Goal: Information Seeking & Learning: Learn about a topic

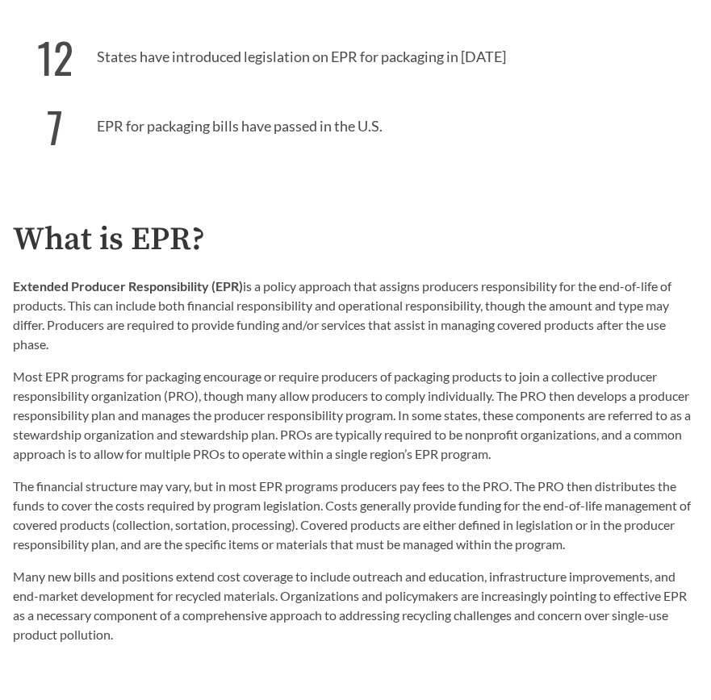
scroll to position [819, 0]
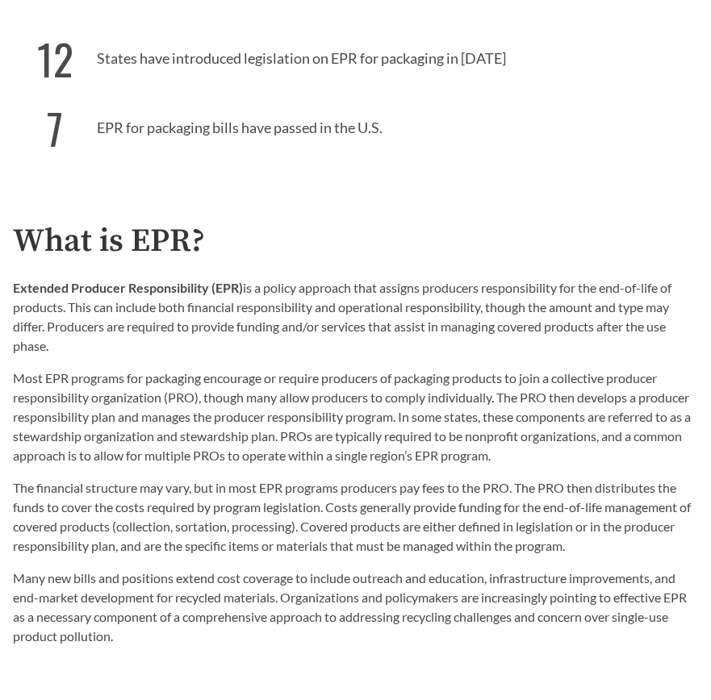
type input "1"
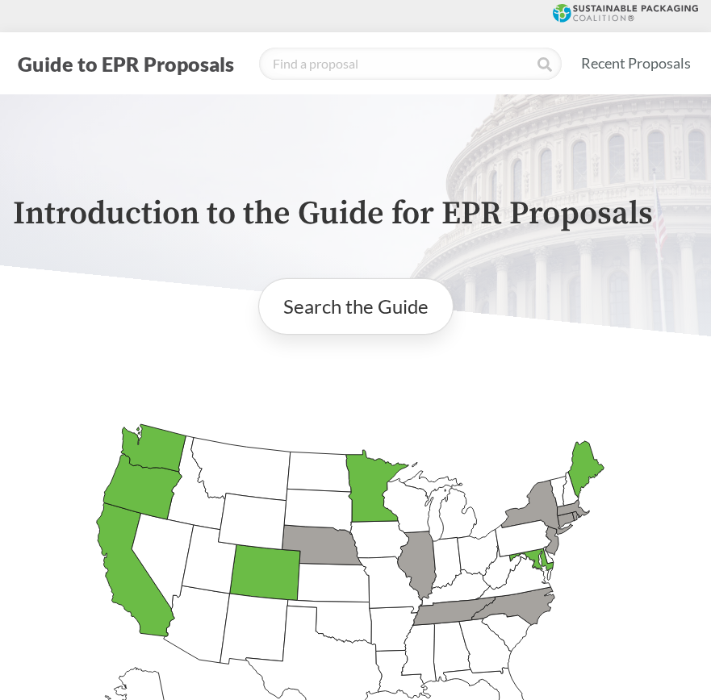
click at [244, 467] on icon "[US_STATE] Introduced:" at bounding box center [240, 468] width 99 height 63
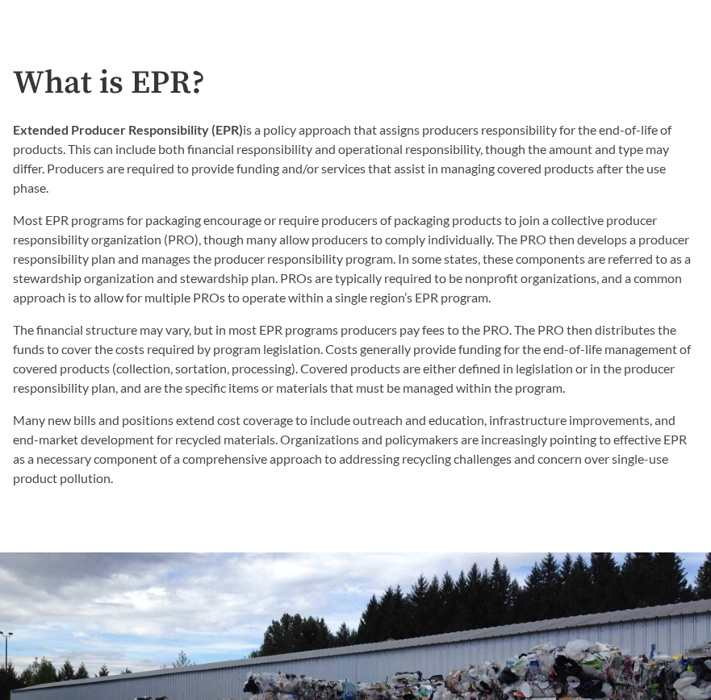
scroll to position [976, 0]
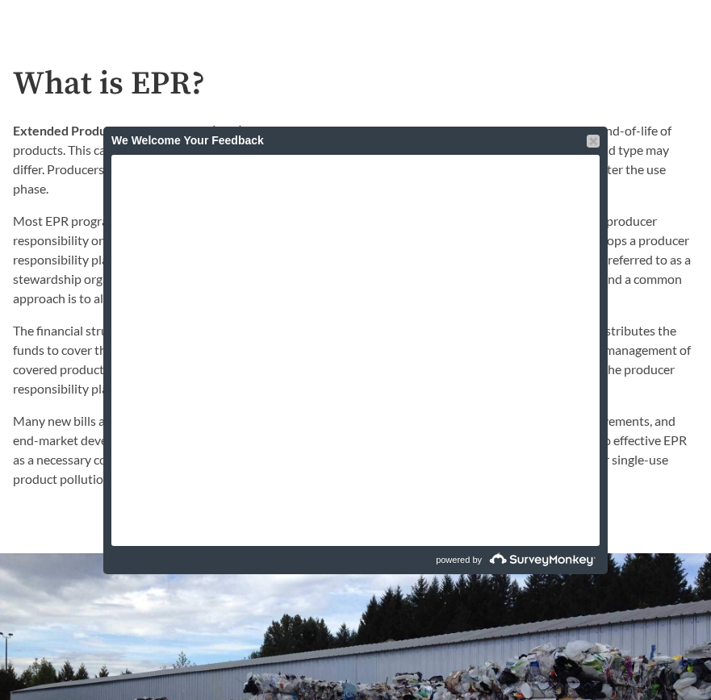
click at [595, 140] on div at bounding box center [593, 141] width 13 height 13
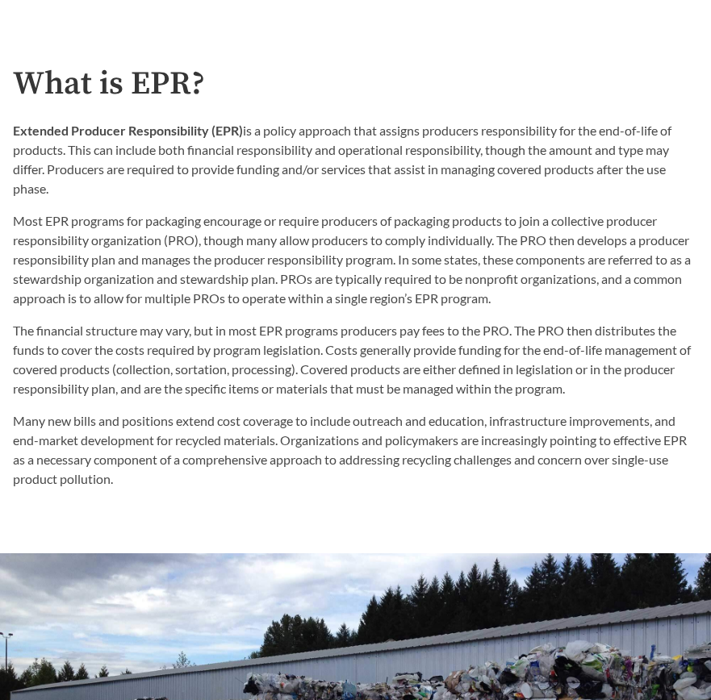
drag, startPoint x: 539, startPoint y: 189, endPoint x: 541, endPoint y: 112, distance: 76.7
click at [541, 112] on div "What is EPR? Extended Producer Responsibility (EPR) is a policy approach that a…" at bounding box center [355, 277] width 685 height 423
click at [527, 128] on p "Extended Producer Responsibility (EPR) is a policy approach that assigns produc…" at bounding box center [355, 159] width 685 height 77
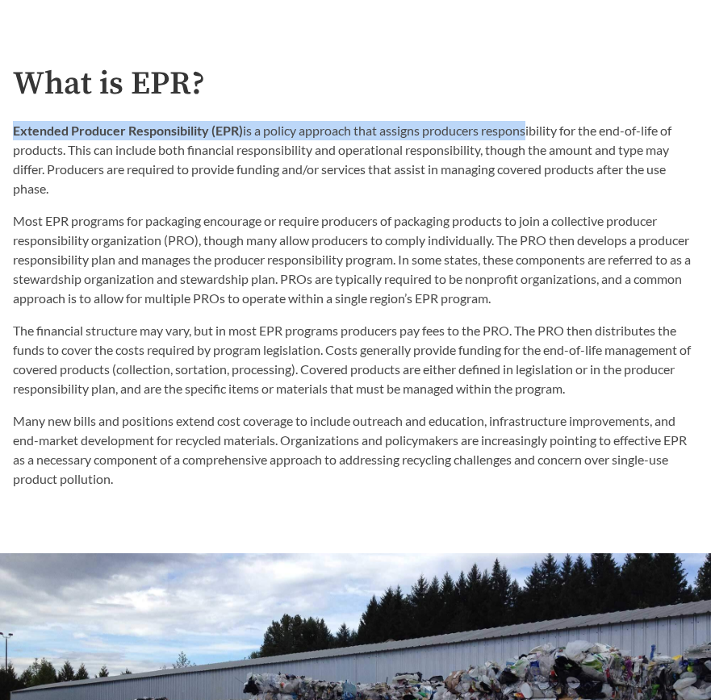
drag, startPoint x: 527, startPoint y: 119, endPoint x: 527, endPoint y: 130, distance: 10.5
click at [527, 130] on div "What is EPR? Extended Producer Responsibility (EPR) is a policy approach that a…" at bounding box center [355, 277] width 685 height 423
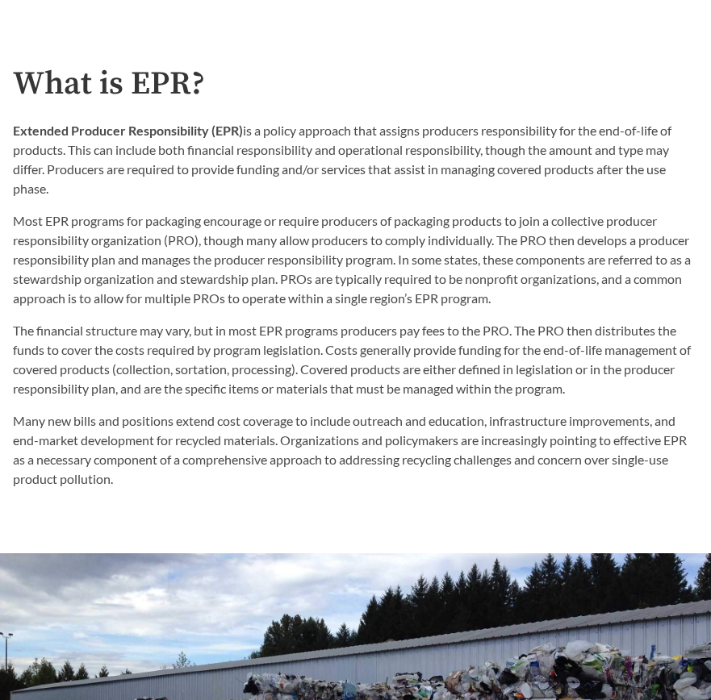
click at [527, 148] on p "Extended Producer Responsibility (EPR) is a policy approach that assigns produc…" at bounding box center [355, 159] width 685 height 77
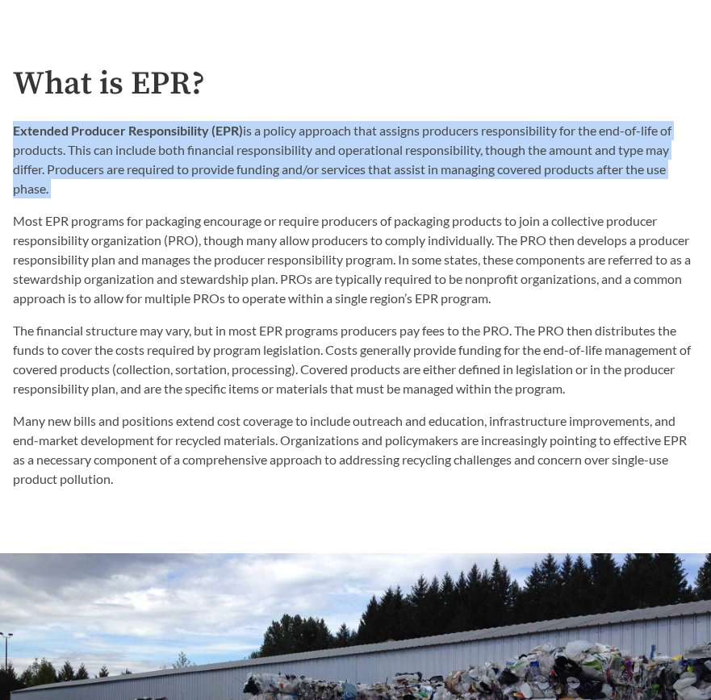
drag, startPoint x: 514, startPoint y: 207, endPoint x: 545, endPoint y: 120, distance: 92.6
click at [545, 121] on div "Extended Producer Responsibility (EPR) is a policy approach that assigns produc…" at bounding box center [355, 214] width 685 height 187
click at [545, 121] on p "Extended Producer Responsibility (EPR) is a policy approach that assigns produc…" at bounding box center [355, 159] width 685 height 77
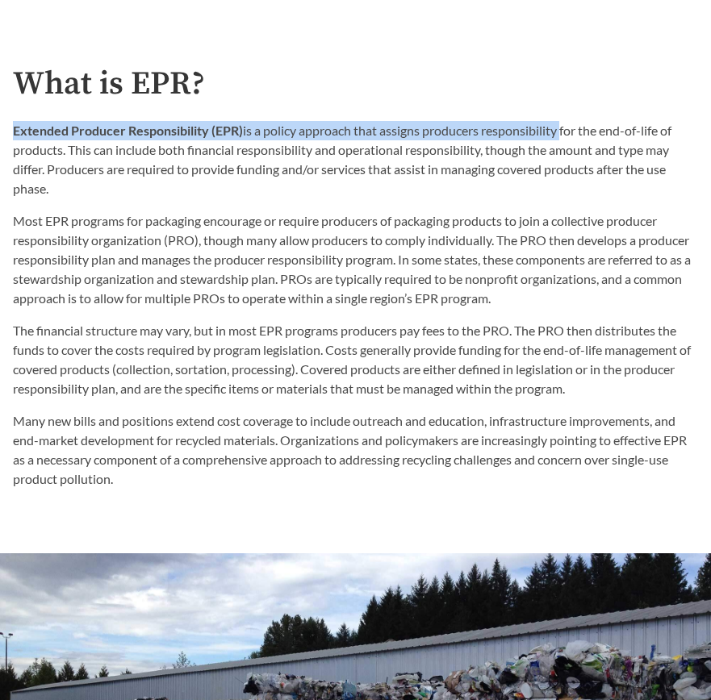
drag, startPoint x: 545, startPoint y: 120, endPoint x: 545, endPoint y: 146, distance: 25.8
click at [545, 132] on p "Extended Producer Responsibility (EPR) is a policy approach that assigns produc…" at bounding box center [355, 159] width 685 height 77
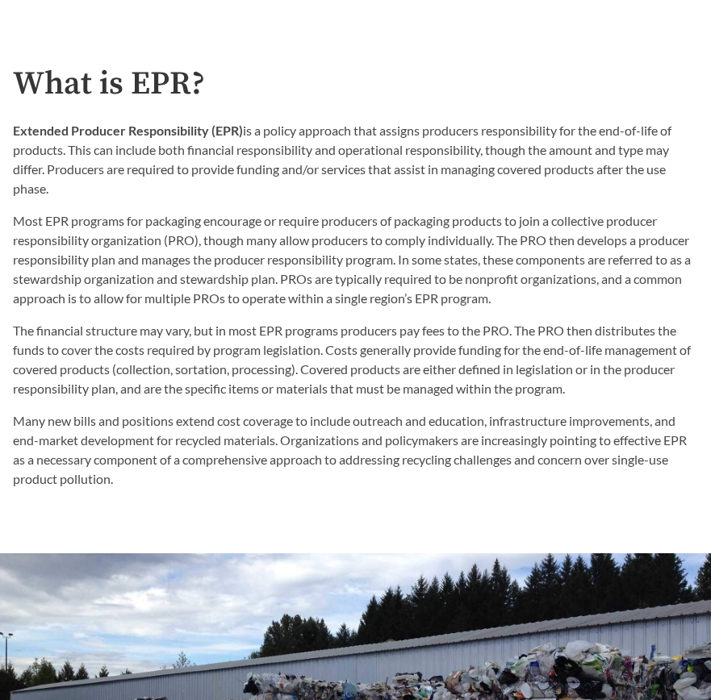
click at [545, 157] on p "Extended Producer Responsibility (EPR) is a policy approach that assigns produc…" at bounding box center [355, 159] width 685 height 77
drag, startPoint x: 529, startPoint y: 194, endPoint x: 563, endPoint y: 111, distance: 90.5
click at [563, 111] on div "What is EPR? Extended Producer Responsibility (EPR) is a policy approach that a…" at bounding box center [355, 277] width 685 height 423
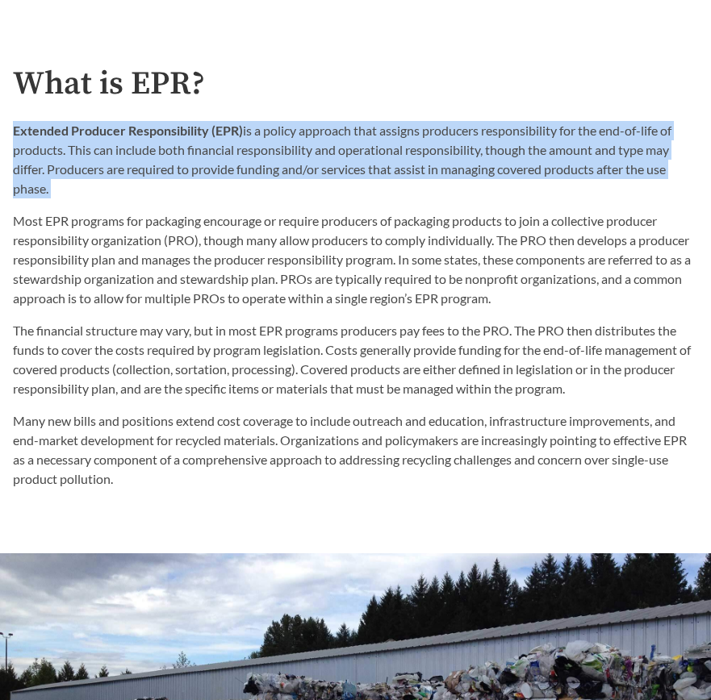
drag, startPoint x: 423, startPoint y: 201, endPoint x: 477, endPoint y: 119, distance: 97.8
click at [477, 119] on div "What is EPR? Extended Producer Responsibility (EPR) is a policy approach that a…" at bounding box center [355, 277] width 685 height 423
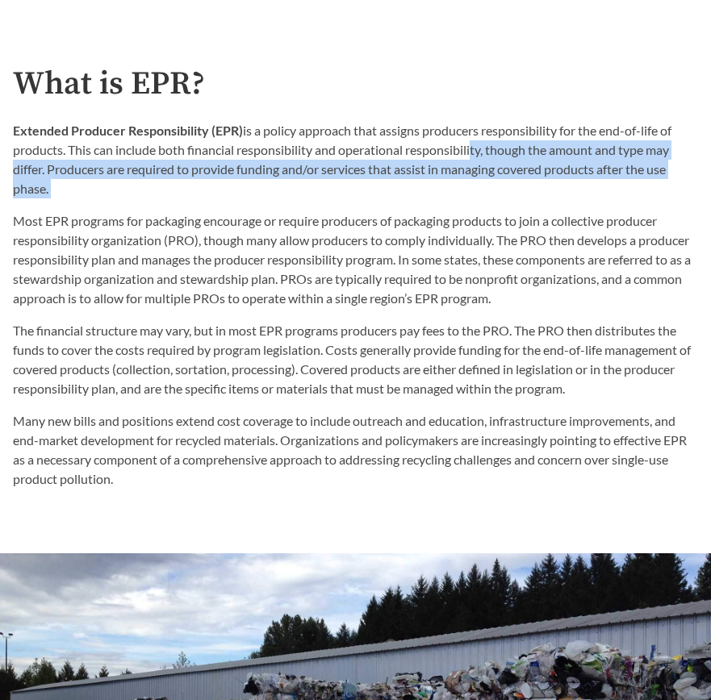
drag, startPoint x: 470, startPoint y: 140, endPoint x: 434, endPoint y: 203, distance: 72.3
click at [435, 203] on div "Extended Producer Responsibility (EPR) is a policy approach that assigns produc…" at bounding box center [355, 214] width 685 height 187
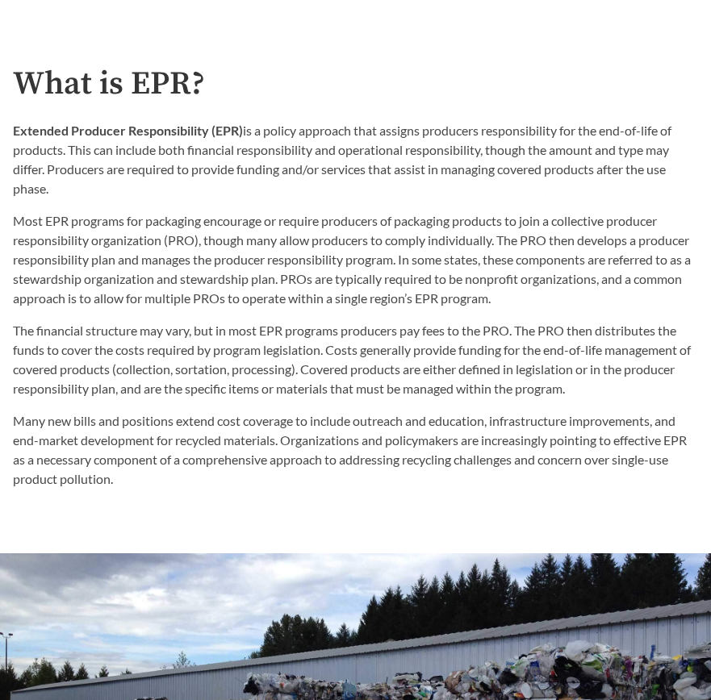
click at [434, 203] on div "Extended Producer Responsibility (EPR) is a policy approach that assigns produc…" at bounding box center [355, 214] width 685 height 187
drag, startPoint x: 445, startPoint y: 179, endPoint x: 482, endPoint y: 115, distance: 73.8
click at [482, 115] on div "What is EPR? Extended Producer Responsibility (EPR) is a policy approach that a…" at bounding box center [355, 277] width 685 height 423
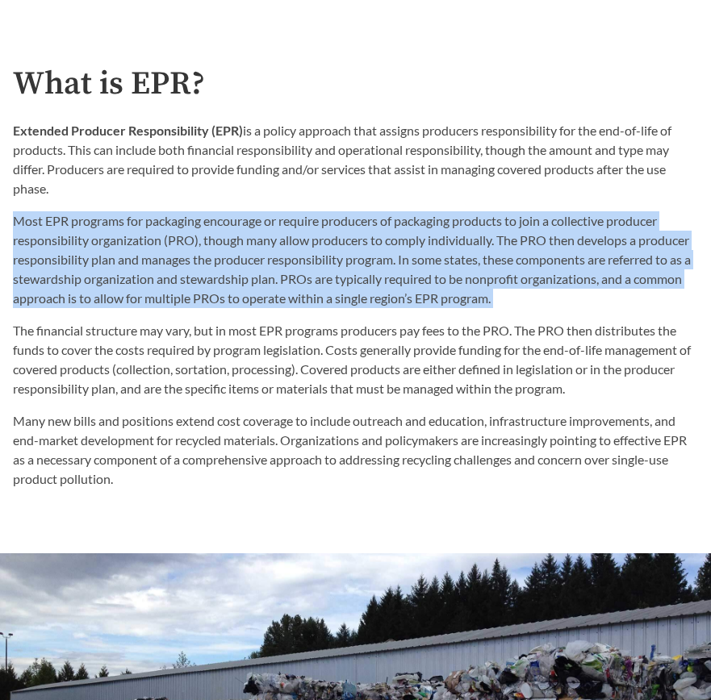
drag, startPoint x: 399, startPoint y: 203, endPoint x: 405, endPoint y: 307, distance: 104.3
click at [405, 307] on div "What is EPR? Extended Producer Responsibility (EPR) is a policy approach that a…" at bounding box center [355, 277] width 685 height 423
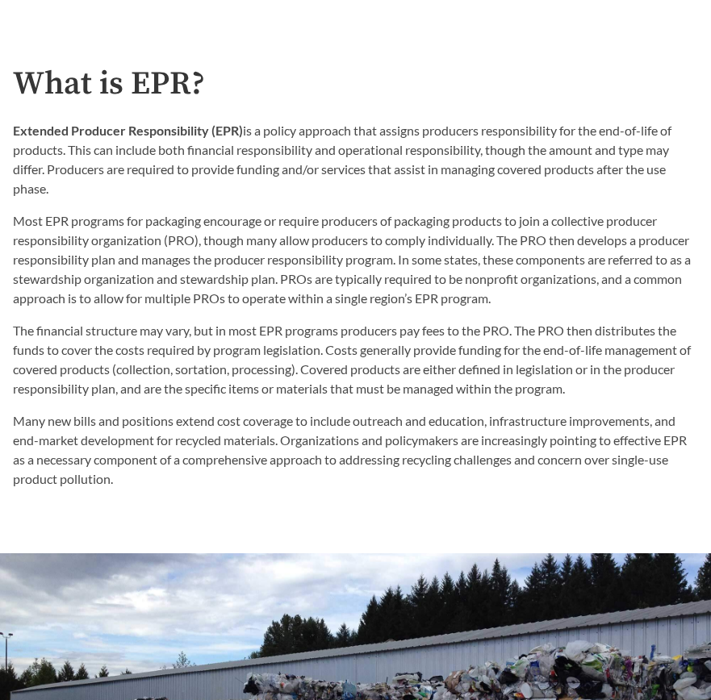
click at [405, 308] on div "The financial structure may vary, but in most EPR programs producers pay fees t…" at bounding box center [355, 398] width 685 height 181
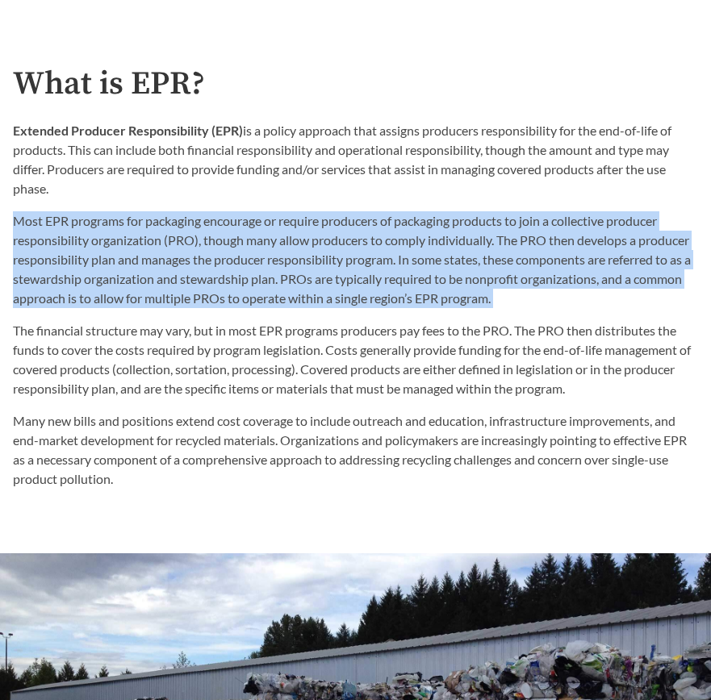
drag, startPoint x: 357, startPoint y: 307, endPoint x: 482, endPoint y: 199, distance: 165.3
click at [482, 199] on div "What is EPR? Extended Producer Responsibility (EPR) is a policy approach that a…" at bounding box center [355, 277] width 685 height 423
click at [482, 199] on div "Extended Producer Responsibility (EPR) is a policy approach that assigns produc…" at bounding box center [355, 214] width 685 height 187
drag, startPoint x: 482, startPoint y: 199, endPoint x: 465, endPoint y: 307, distance: 108.6
click at [465, 307] on div "Extended Producer Responsibility (EPR) is a policy approach that assigns produc…" at bounding box center [355, 214] width 685 height 187
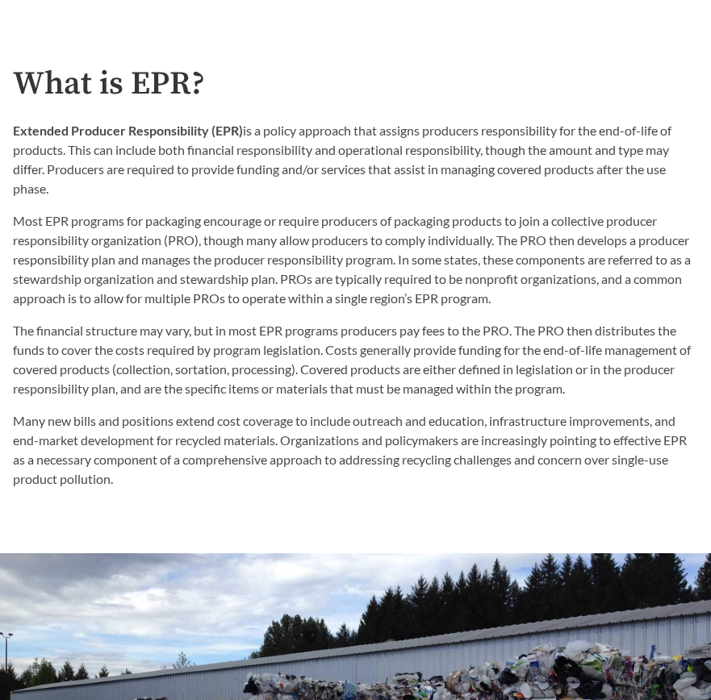
click at [493, 333] on p "The financial structure may vary, but in most EPR programs producers pay fees t…" at bounding box center [355, 359] width 685 height 77
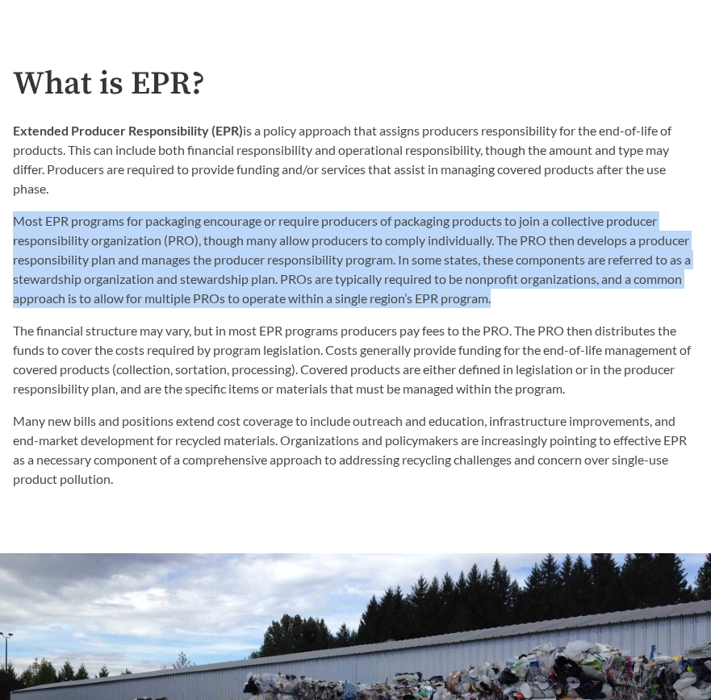
drag, startPoint x: 558, startPoint y: 298, endPoint x: 431, endPoint y: 203, distance: 158.6
click at [431, 203] on div "Extended Producer Responsibility (EPR) is a policy approach that assigns produc…" at bounding box center [355, 214] width 685 height 187
click at [408, 240] on p "Most EPR programs for packaging encourage or require producers of packaging pro…" at bounding box center [355, 259] width 685 height 97
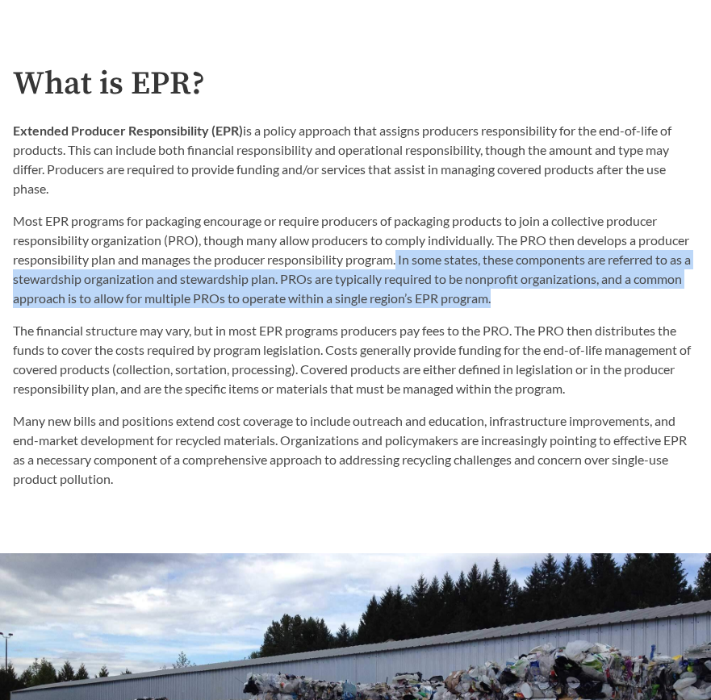
drag, startPoint x: 399, startPoint y: 261, endPoint x: 555, endPoint y: 301, distance: 161.6
click at [555, 301] on p "Most EPR programs for packaging encourage or require producers of packaging pro…" at bounding box center [355, 259] width 685 height 97
click at [553, 280] on p "Most EPR programs for packaging encourage or require producers of packaging pro…" at bounding box center [355, 259] width 685 height 97
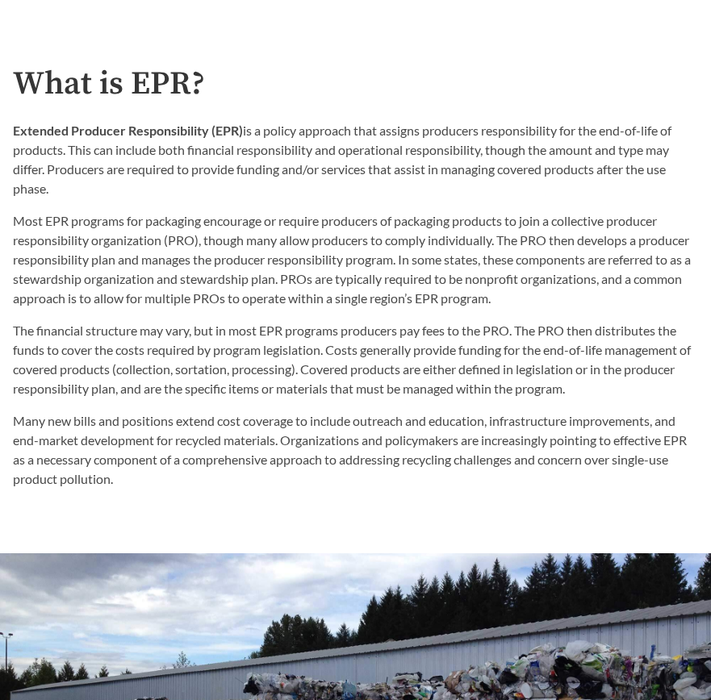
click at [551, 304] on p "Most EPR programs for packaging encourage or require producers of packaging pro…" at bounding box center [355, 259] width 685 height 97
click at [560, 223] on p "Most EPR programs for packaging encourage or require producers of packaging pro…" at bounding box center [355, 259] width 685 height 97
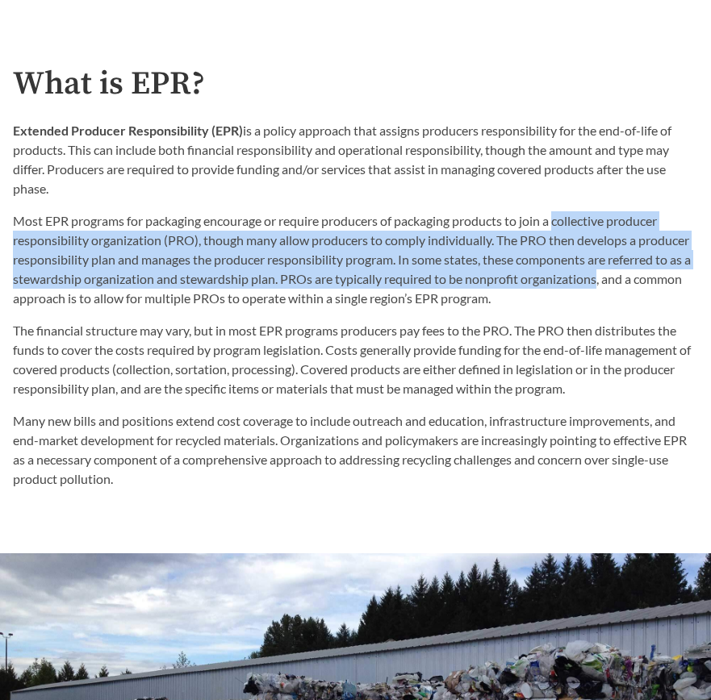
drag, startPoint x: 560, startPoint y: 223, endPoint x: 571, endPoint y: 282, distance: 60.0
click at [571, 282] on p "Most EPR programs for packaging encourage or require producers of packaging pro…" at bounding box center [355, 259] width 685 height 97
click at [572, 282] on p "Most EPR programs for packaging encourage or require producers of packaging pro…" at bounding box center [355, 259] width 685 height 97
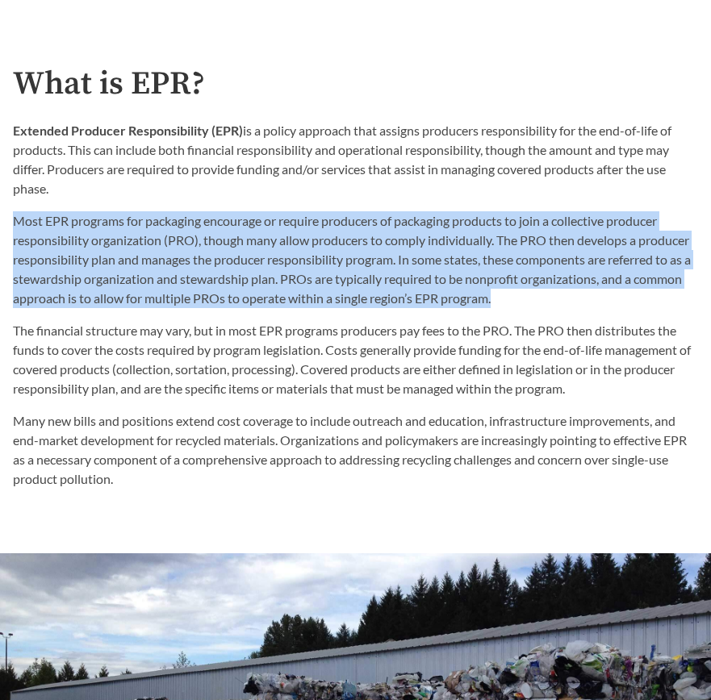
drag, startPoint x: 549, startPoint y: 299, endPoint x: 569, endPoint y: 202, distance: 98.7
click at [568, 202] on div "Extended Producer Responsibility (EPR) is a policy approach that assigns produc…" at bounding box center [355, 214] width 685 height 187
click at [569, 202] on div "Extended Producer Responsibility (EPR) is a policy approach that assigns produc…" at bounding box center [355, 214] width 685 height 187
drag, startPoint x: 564, startPoint y: 205, endPoint x: 558, endPoint y: 302, distance: 97.0
click at [558, 302] on div "Extended Producer Responsibility (EPR) is a policy approach that assigns produc…" at bounding box center [355, 214] width 685 height 187
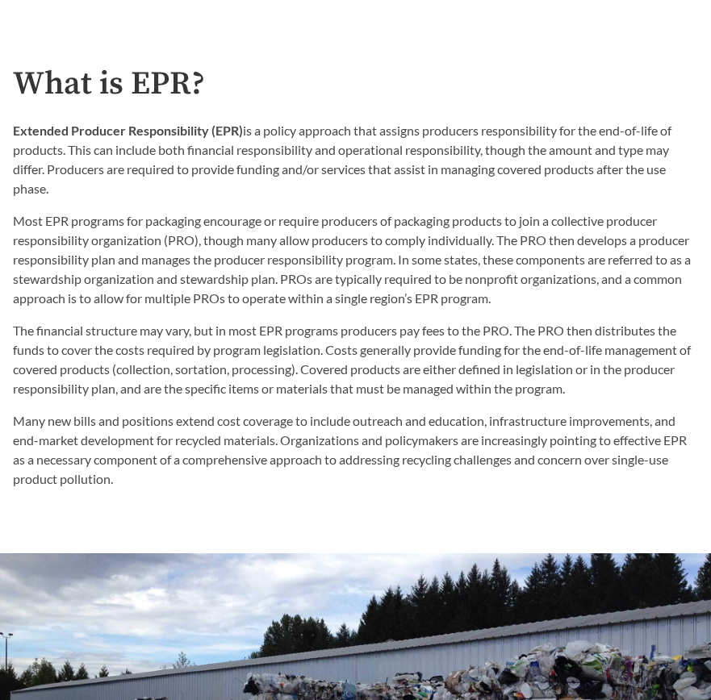
click at [388, 420] on p "Many new bills and positions extend cost coverage to include outreach and educa…" at bounding box center [355, 449] width 685 height 77
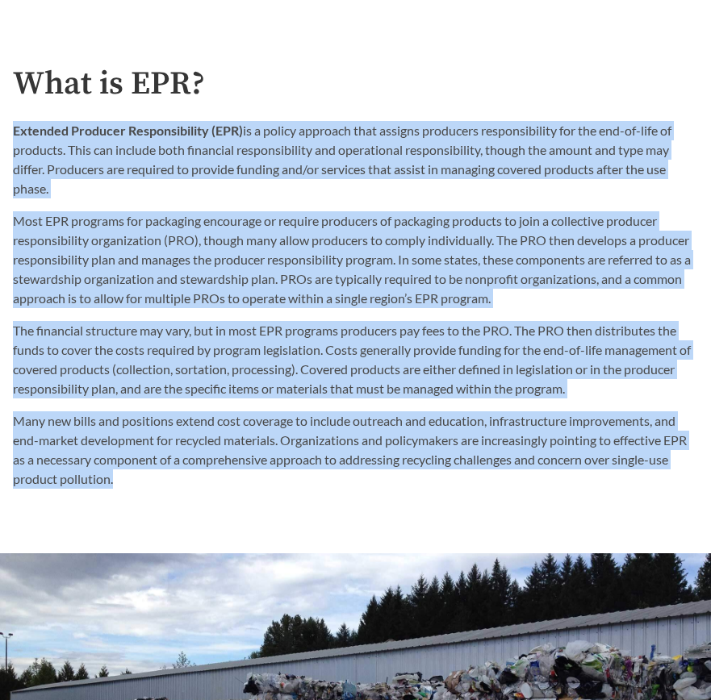
drag, startPoint x: 318, startPoint y: 499, endPoint x: 390, endPoint y: 115, distance: 390.0
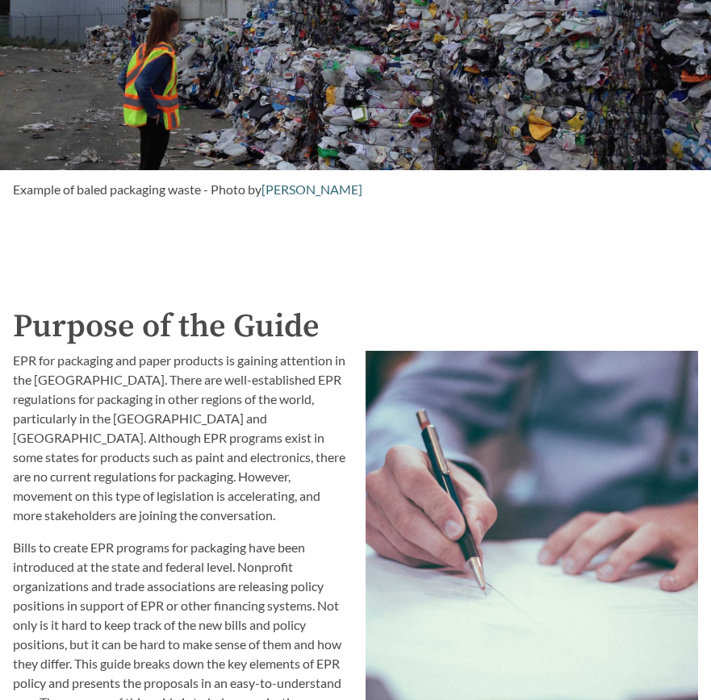
click at [75, 427] on p "EPR for packaging and paper products is gaining attention in the [GEOGRAPHIC_DA…" at bounding box center [179, 438] width 333 height 174
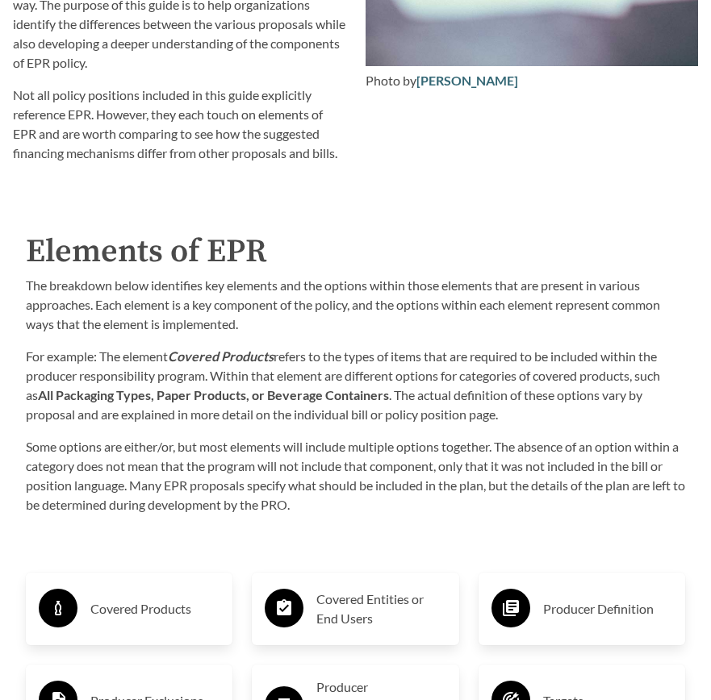
scroll to position [2388, 0]
